Goal: Answer question/provide support

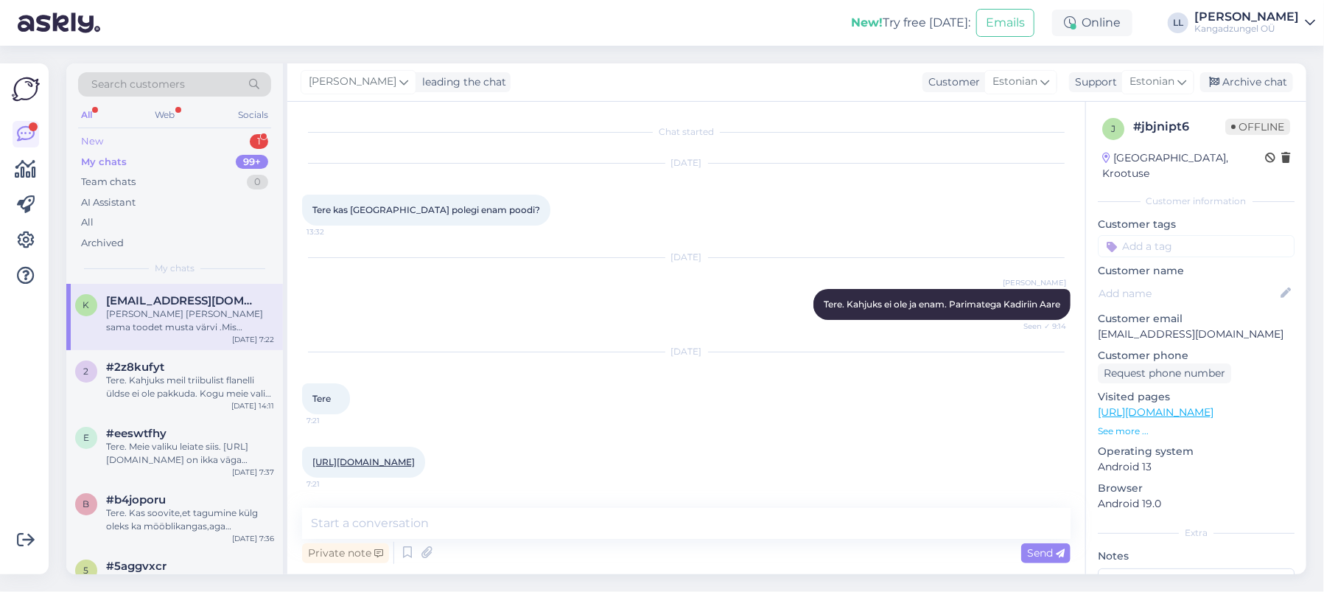
scroll to position [102, 0]
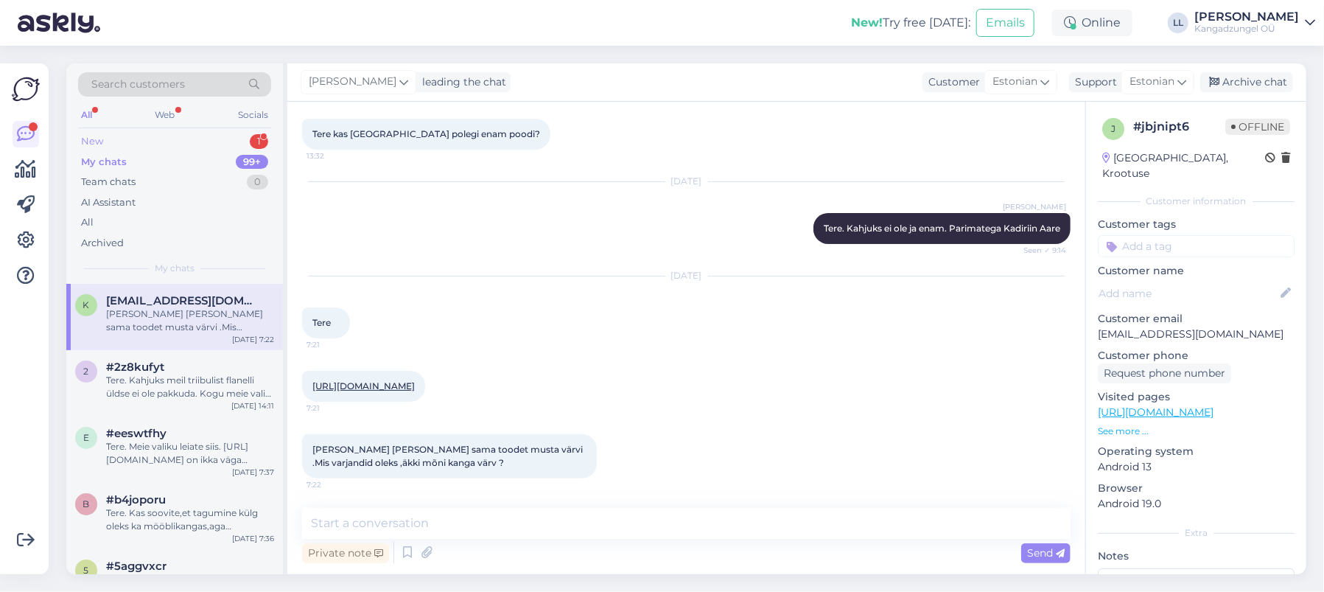
click at [161, 143] on div "New 1" at bounding box center [174, 141] width 193 height 21
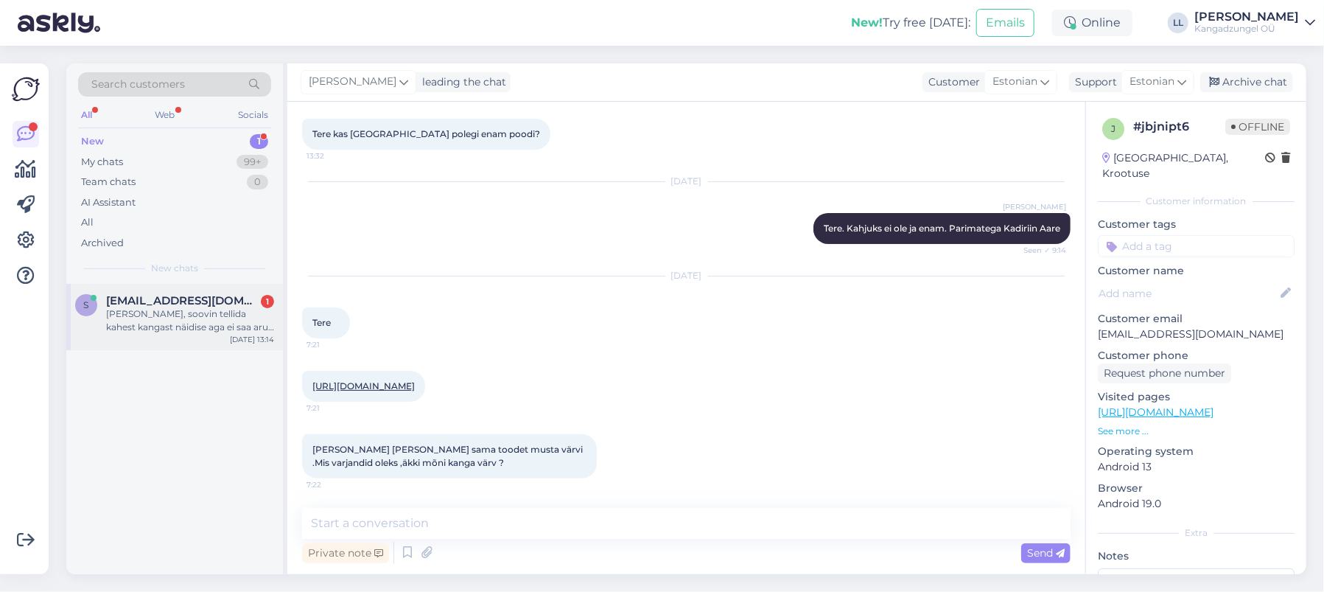
click at [167, 308] on div "[PERSON_NAME], soovin tellida kahest kangast näidise aga ei saa aru kuidas [PER…" at bounding box center [190, 320] width 168 height 27
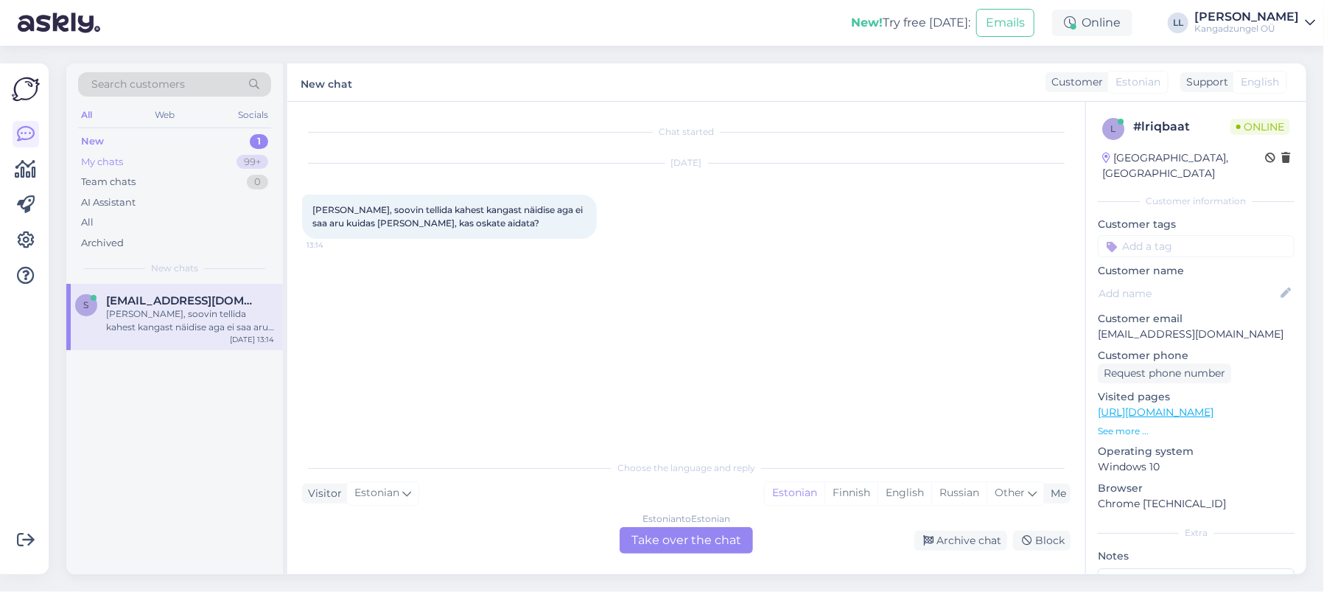
click at [193, 156] on div "My chats 99+" at bounding box center [174, 162] width 193 height 21
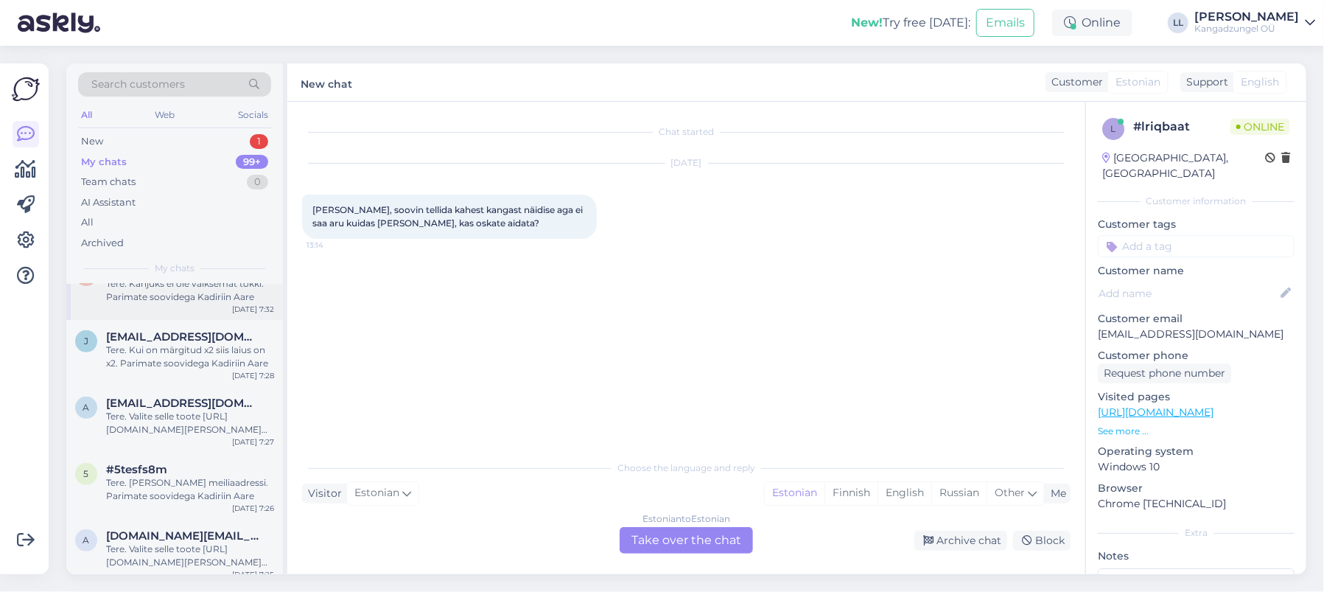
scroll to position [393, 0]
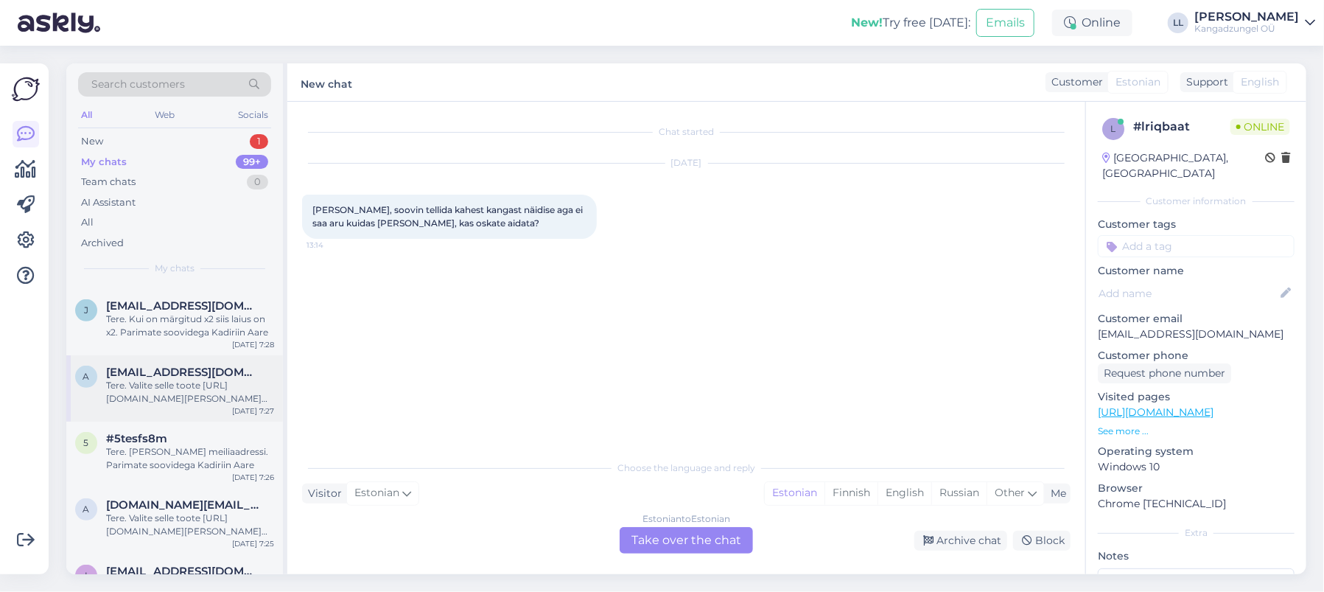
click at [221, 382] on div "Tere. Valite selle toote [URL][DOMAIN_NAME][PERSON_NAME] valite näidiste koguse…" at bounding box center [190, 392] width 168 height 27
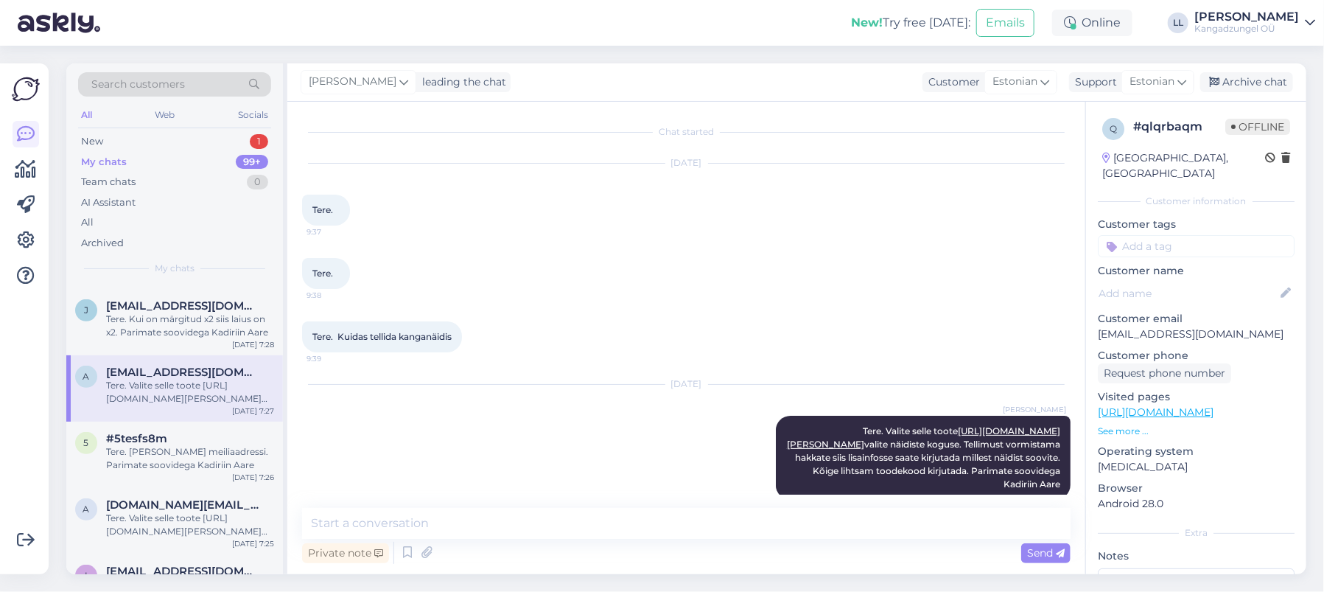
scroll to position [47, 0]
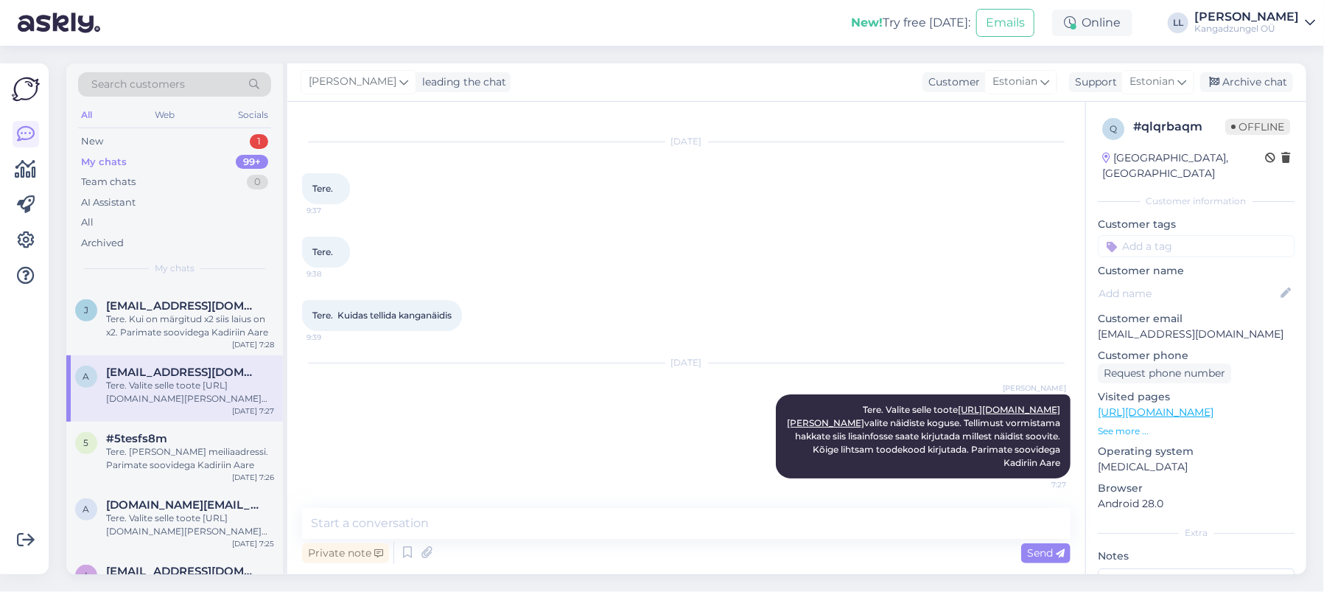
drag, startPoint x: 949, startPoint y: 382, endPoint x: 1067, endPoint y: 469, distance: 146.0
click at [1067, 469] on div "Chat started [DATE] Tere. 9:37 Tere. 9:38 Tere. Kuidas tellida kanganäidis 9:39…" at bounding box center [693, 305] width 782 height 378
copy span "Tere. Valite selle toote [URL][DOMAIN_NAME][PERSON_NAME] valite näidiste koguse…"
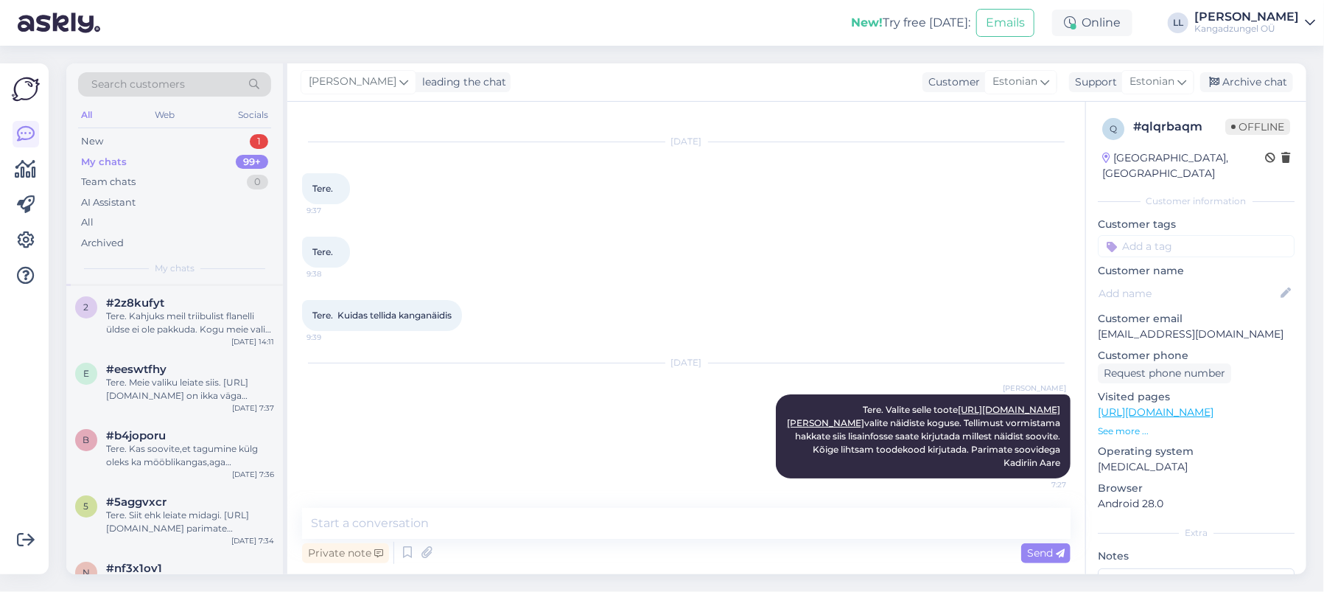
scroll to position [0, 0]
click at [197, 142] on div "New 1" at bounding box center [174, 141] width 193 height 21
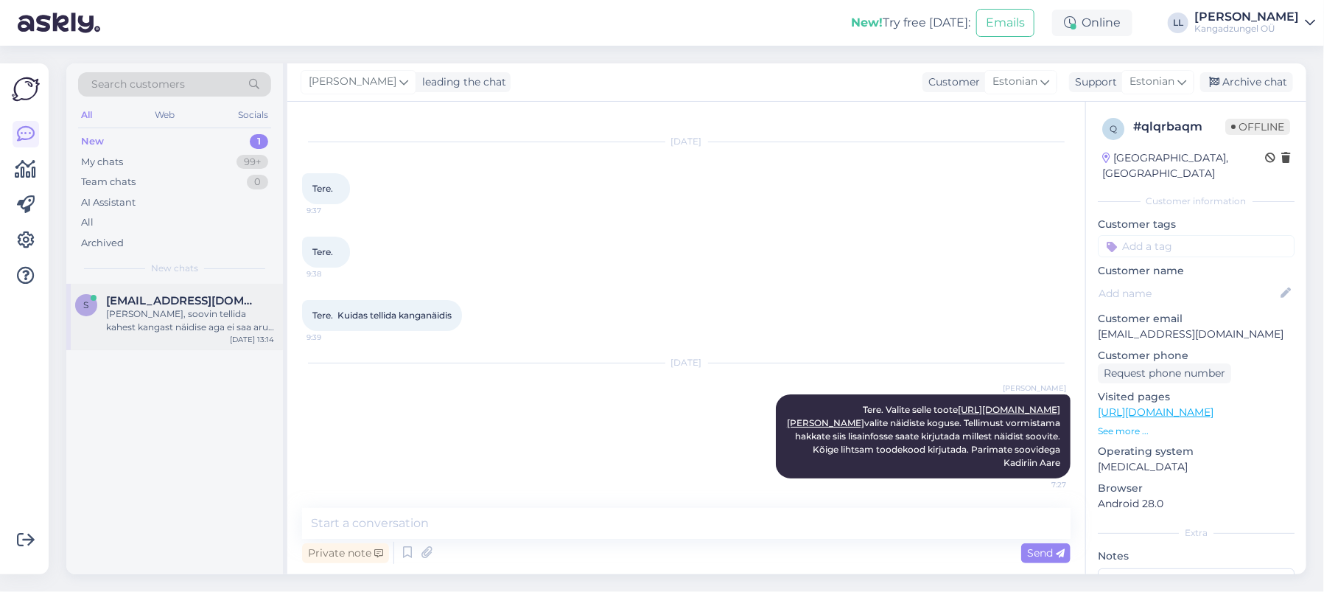
click at [172, 317] on div "[PERSON_NAME], soovin tellida kahest kangast näidise aga ei saa aru kuidas [PER…" at bounding box center [190, 320] width 168 height 27
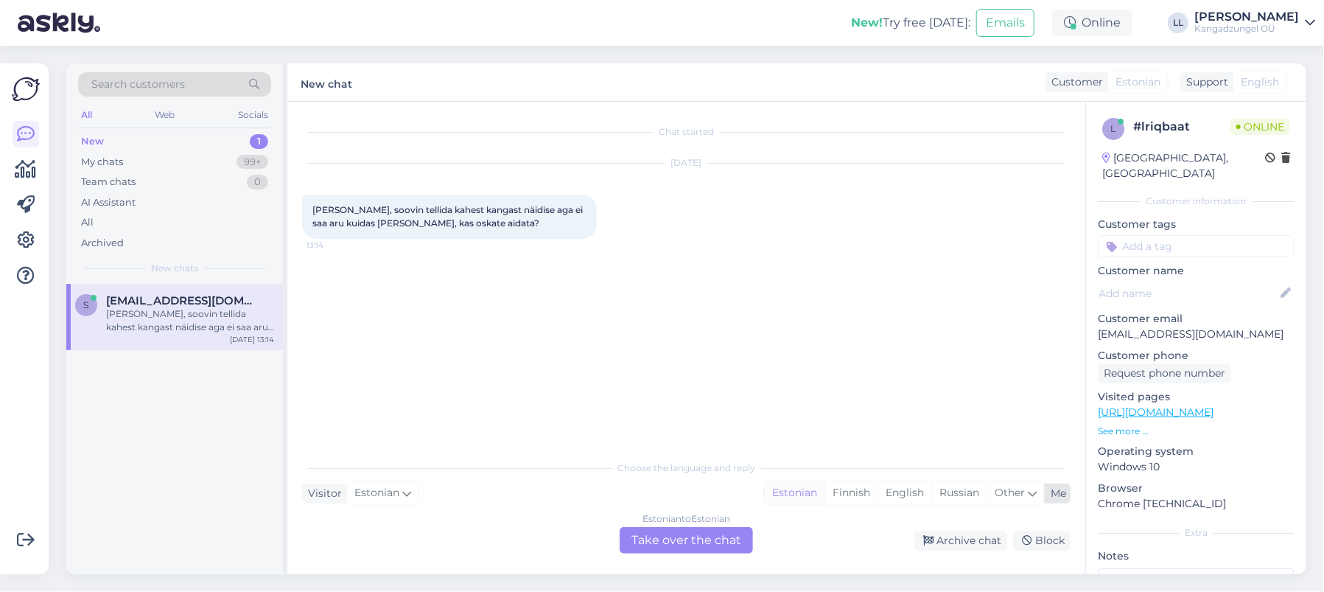
click at [786, 490] on div "Estonian" at bounding box center [795, 493] width 60 height 22
click at [715, 544] on div "Estonian to Estonian Take over the chat" at bounding box center [686, 540] width 133 height 27
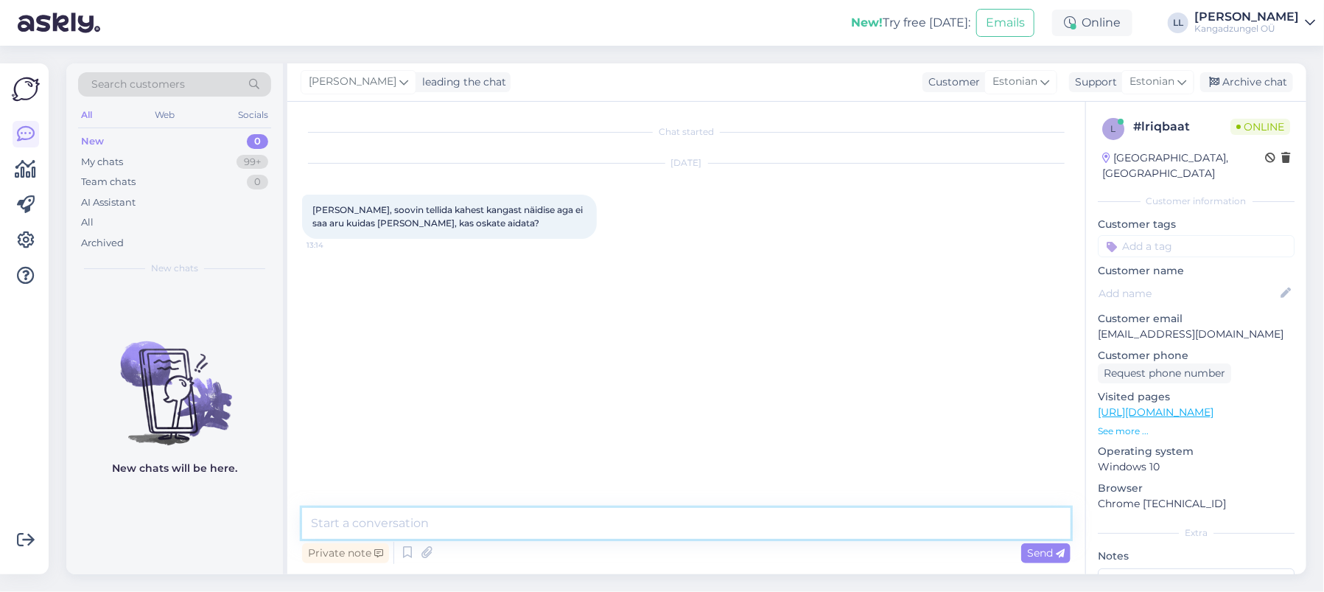
click at [391, 521] on textarea at bounding box center [686, 523] width 768 height 31
paste textarea "Tere. Valite selle toote [URL][DOMAIN_NAME][PERSON_NAME] valite näidiste koguse…"
type textarea "Tere. Valite selle toote [URL][DOMAIN_NAME][PERSON_NAME] valite näidiste koguse…"
